Goal: Browse casually

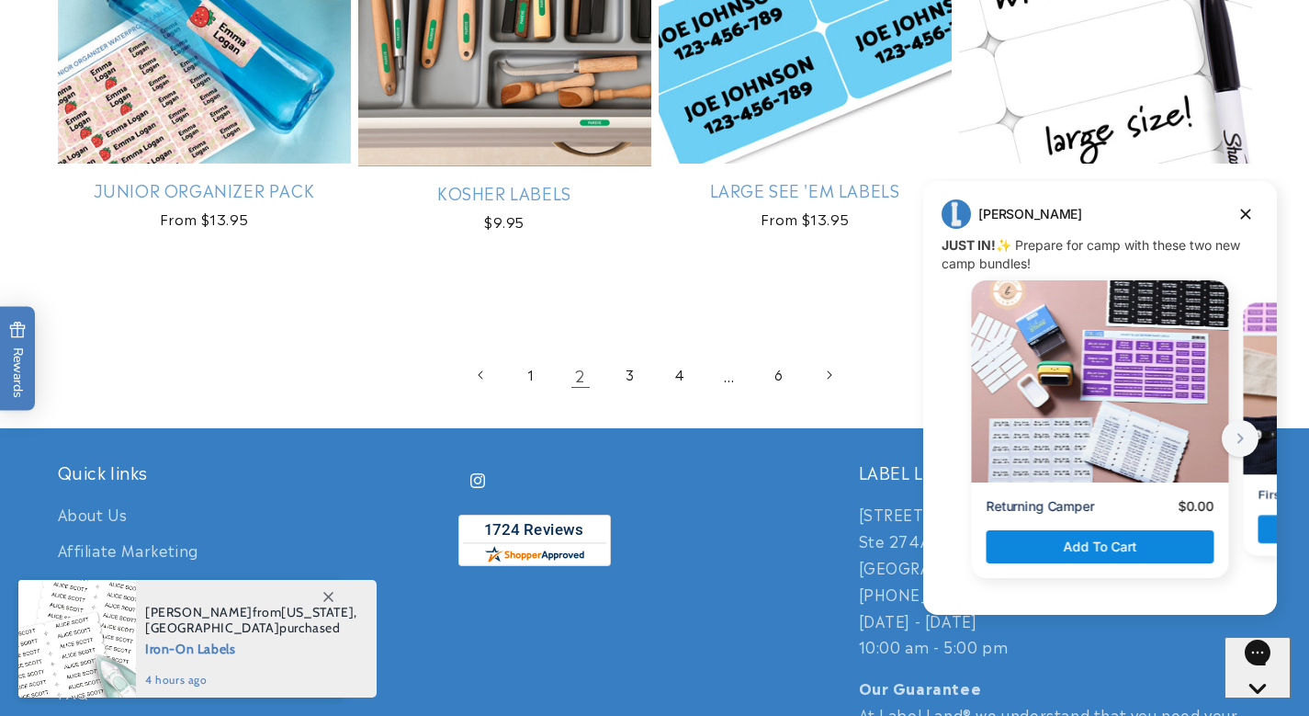
scroll to position [4115, 0]
